Goal: Navigation & Orientation: Find specific page/section

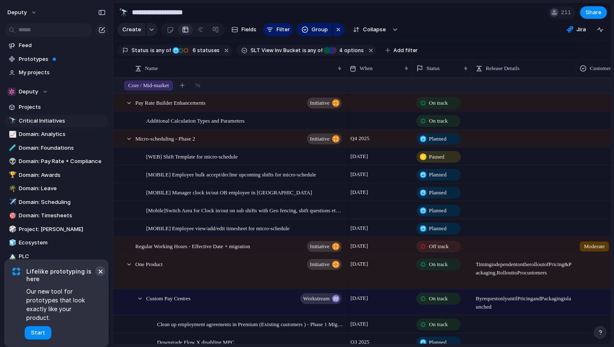
click at [99, 276] on button "×" at bounding box center [100, 271] width 10 height 10
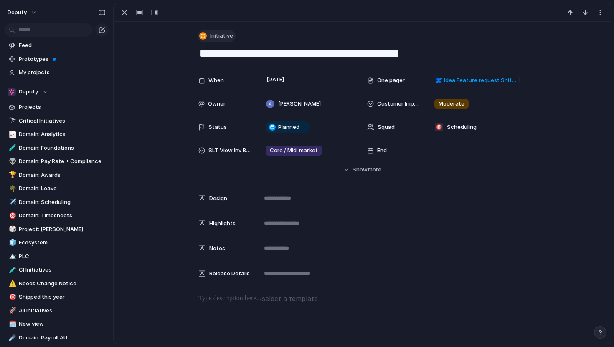
click at [222, 38] on span "Initiative" at bounding box center [221, 36] width 23 height 8
click at [167, 127] on div "Theme Launch Goal Objective Key result Initiative Workstream Project Customize" at bounding box center [307, 173] width 614 height 347
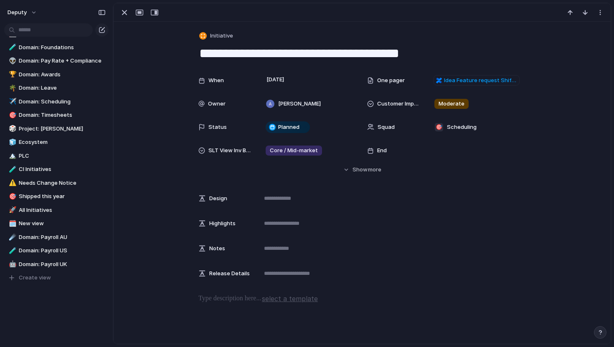
scroll to position [95, 0]
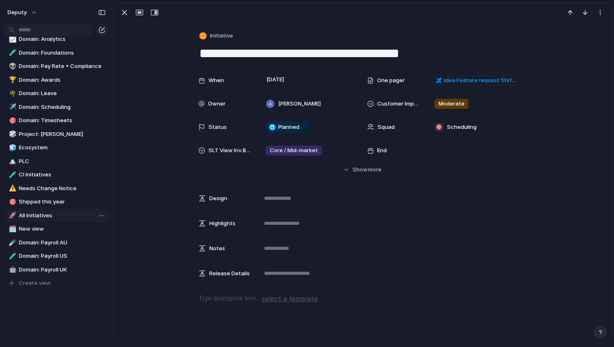
click at [41, 211] on link "🚀 All Initiatives" at bounding box center [56, 216] width 104 height 13
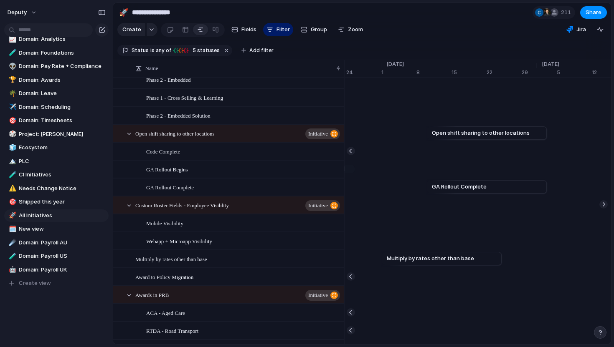
scroll to position [0, 5964]
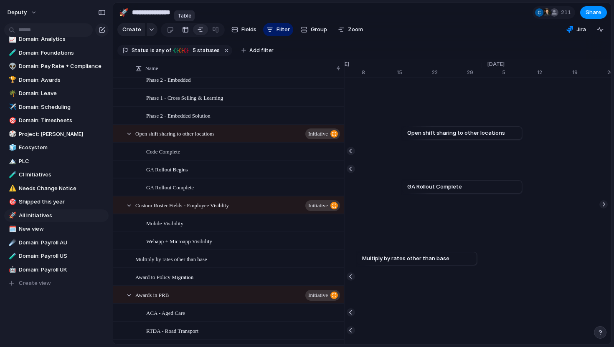
click at [179, 31] on link at bounding box center [185, 29] width 15 height 13
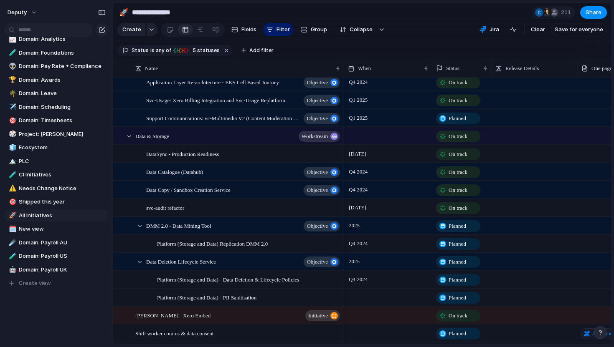
scroll to position [1881, 0]
